Goal: Obtain resource: Download file/media

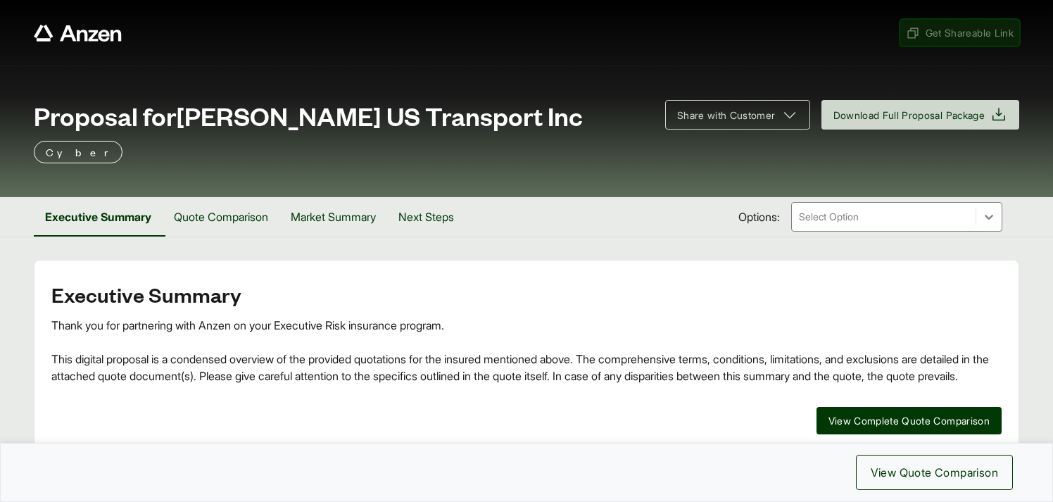
click at [953, 27] on span "Get Shareable Link" at bounding box center [960, 32] width 108 height 15
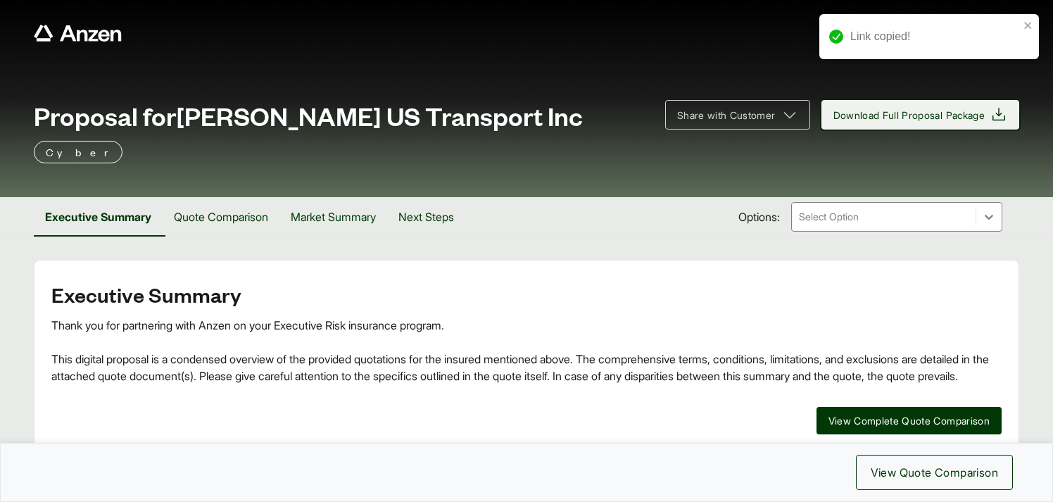
click at [903, 113] on span "Download Full Proposal Package" at bounding box center [909, 115] width 152 height 15
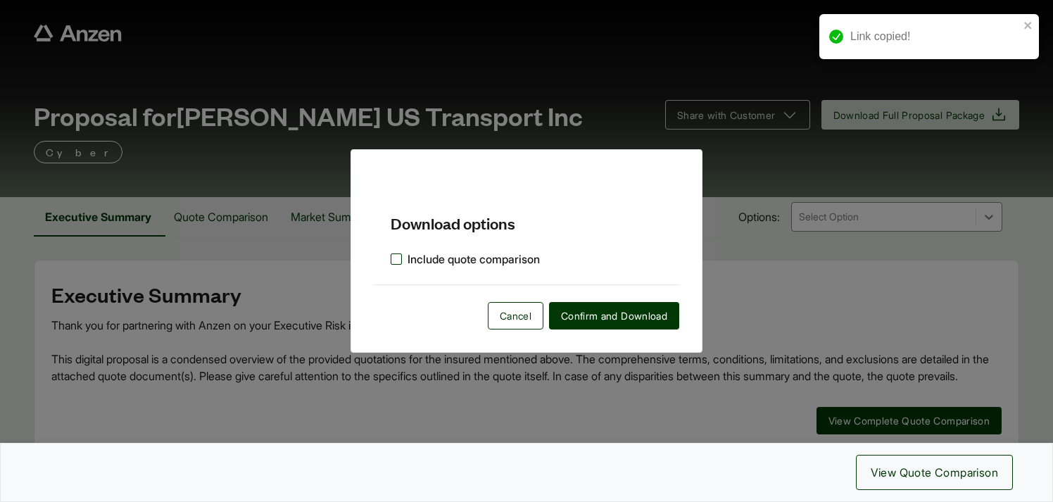
click at [397, 257] on label "Include quote comparison" at bounding box center [465, 259] width 149 height 17
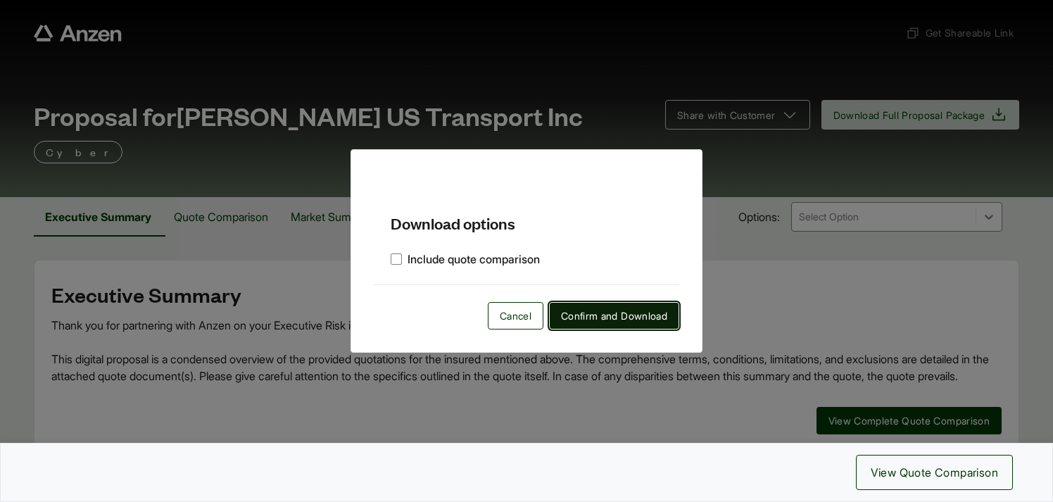
click at [587, 313] on span "Confirm and Download" at bounding box center [614, 315] width 106 height 15
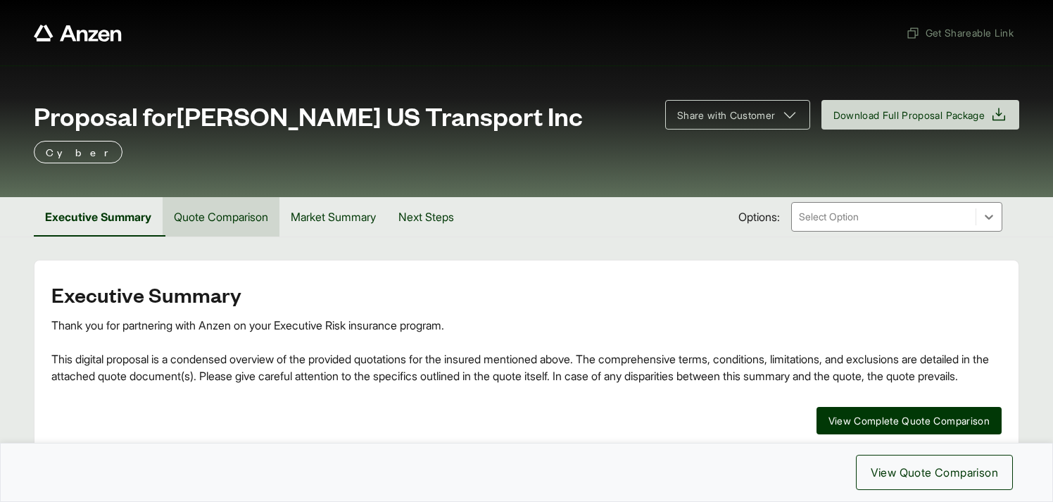
click at [244, 223] on button "Quote Comparison" at bounding box center [221, 216] width 117 height 39
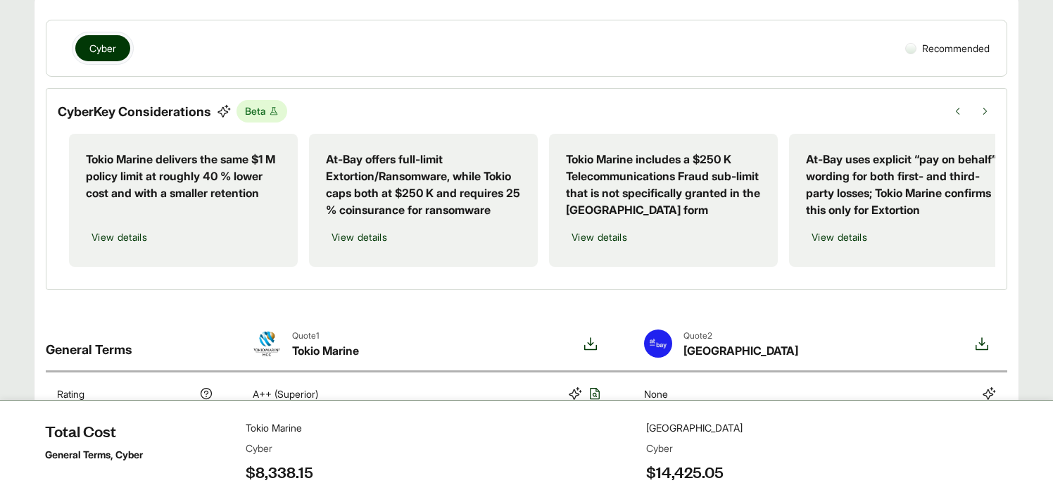
scroll to position [264, 0]
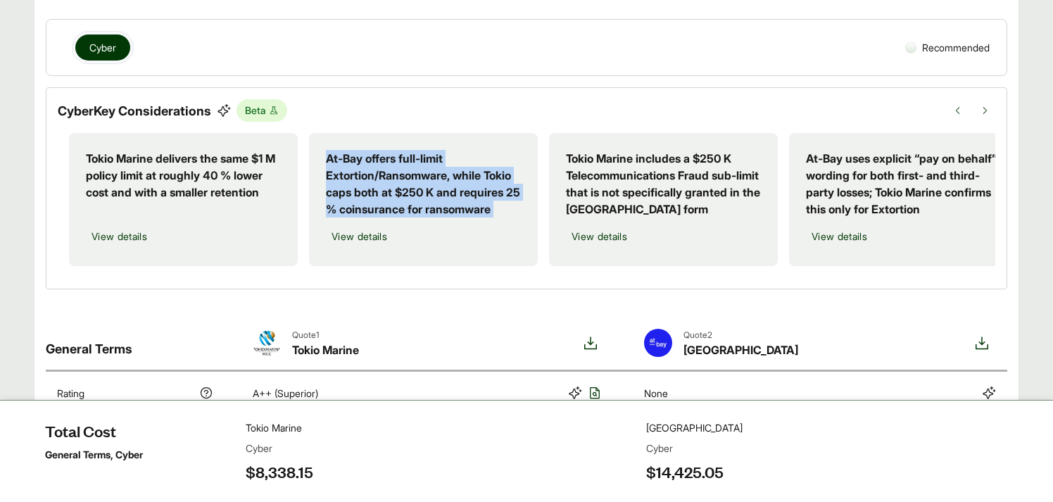
drag, startPoint x: 328, startPoint y: 153, endPoint x: 345, endPoint y: 221, distance: 70.5
click at [345, 221] on div "At-Bay offers full-limit Extortion/Ransomware, while Tokio caps both at $250 K …" at bounding box center [423, 199] width 229 height 133
copy p "At-Bay offers full-limit Extortion/Ransomware, while Tokio caps both at $250 K …"
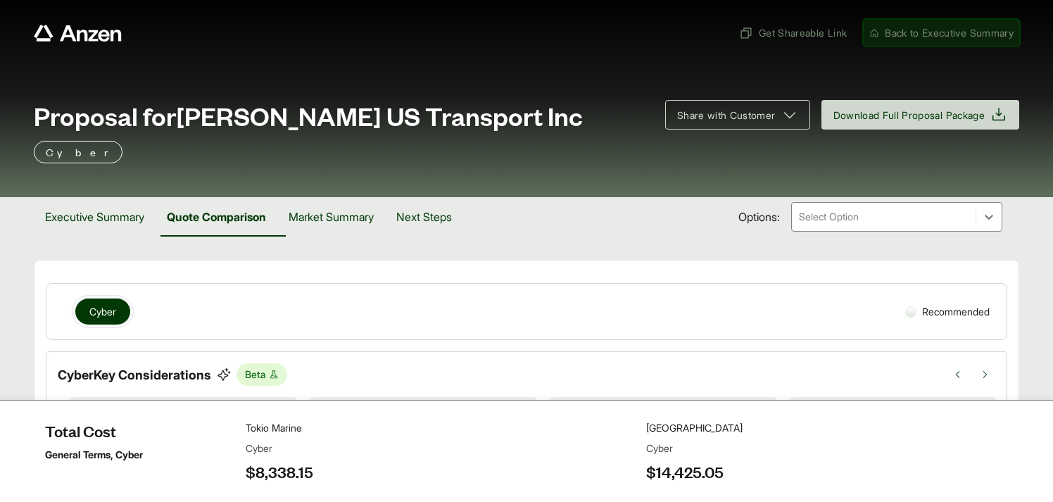
click at [927, 34] on span "Back to Executive Summary" at bounding box center [948, 32] width 129 height 15
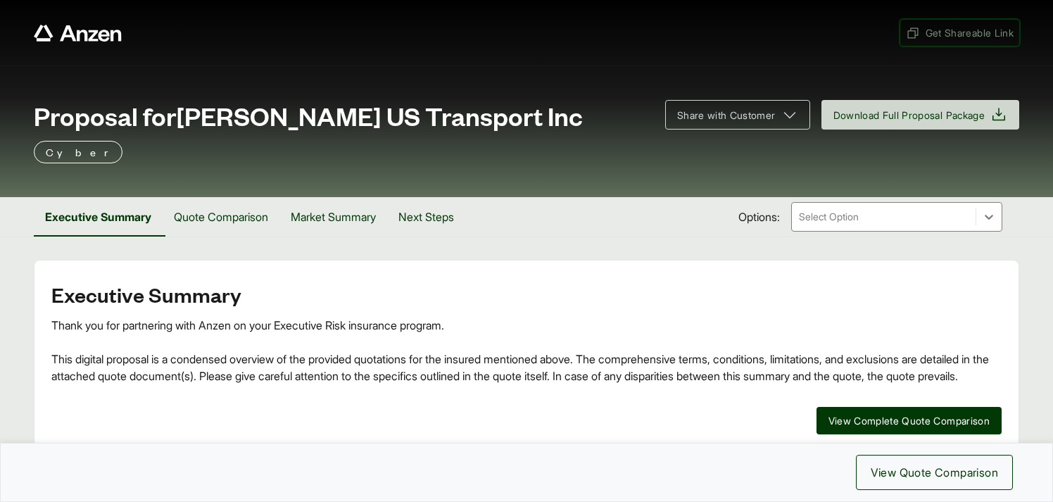
click at [927, 34] on span "Get Shareable Link" at bounding box center [960, 32] width 108 height 15
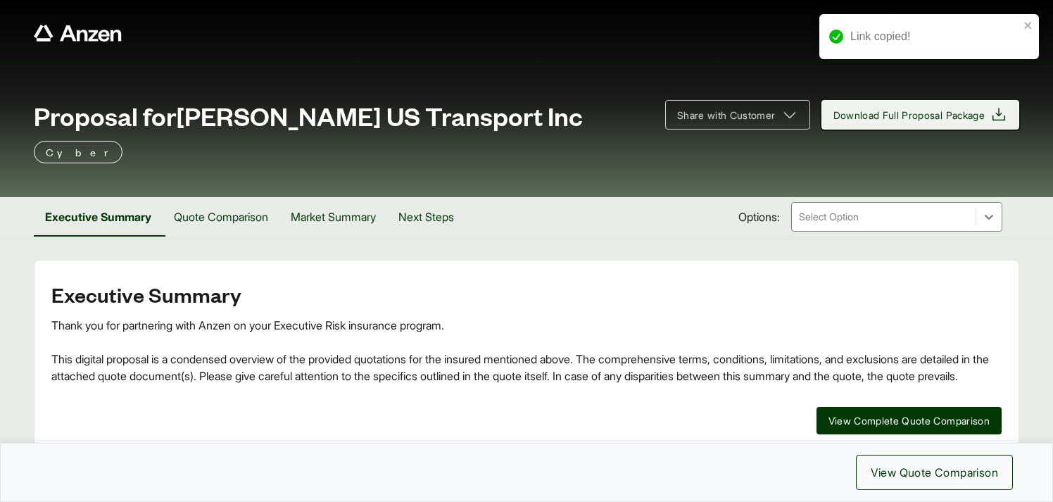
click at [931, 112] on span "Download Full Proposal Package" at bounding box center [909, 115] width 152 height 15
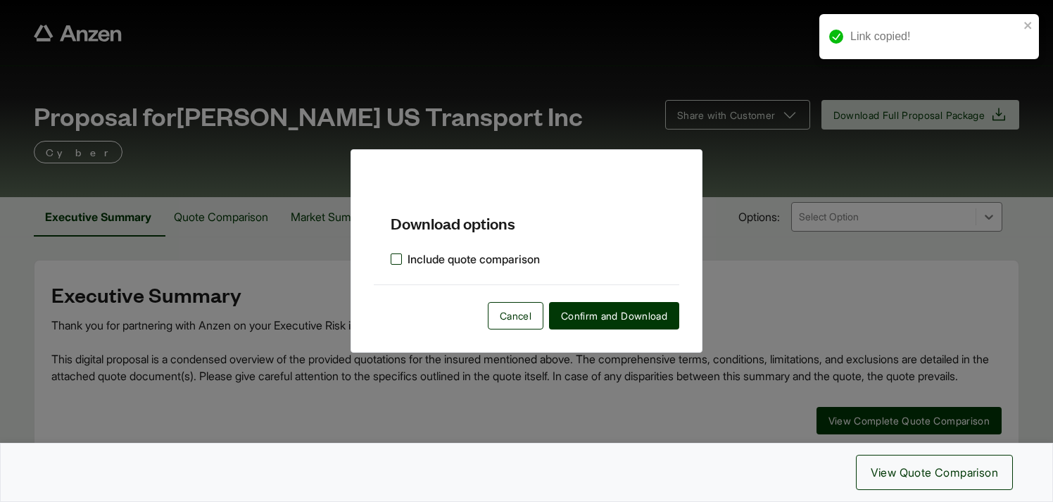
click at [399, 259] on label "Include quote comparison" at bounding box center [465, 259] width 149 height 17
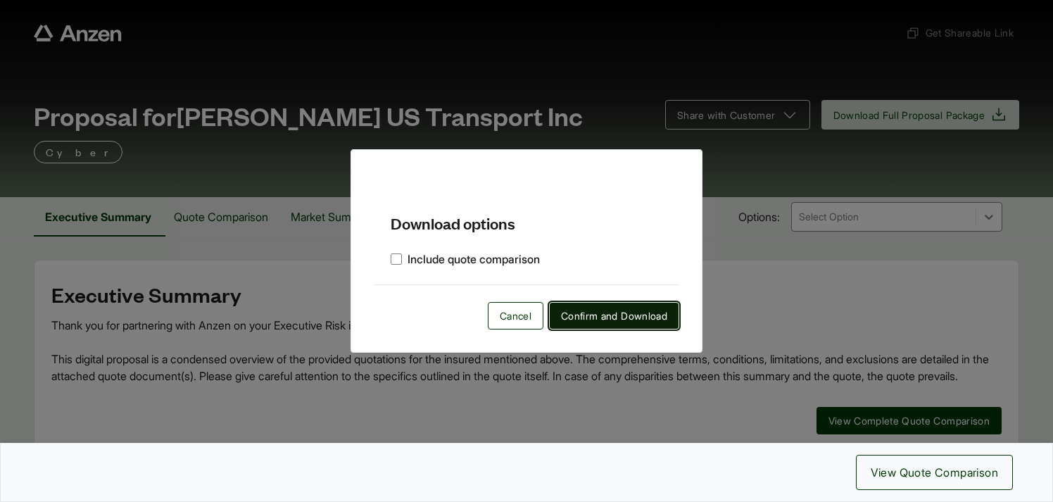
click at [591, 320] on span "Confirm and Download" at bounding box center [614, 315] width 106 height 15
